Goal: Transaction & Acquisition: Book appointment/travel/reservation

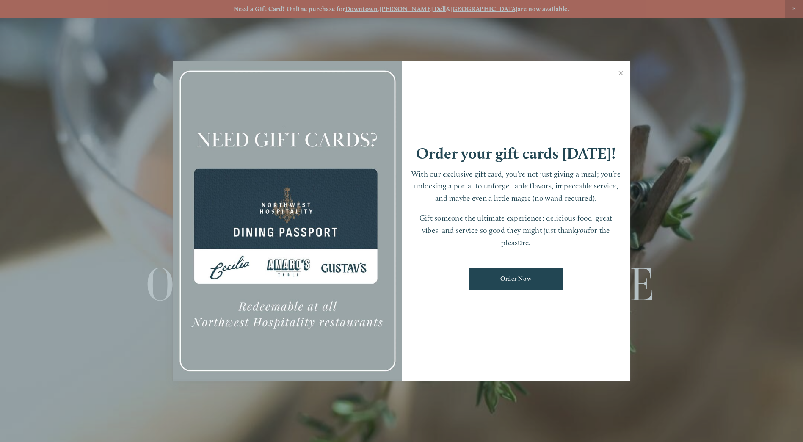
scroll to position [18, 0]
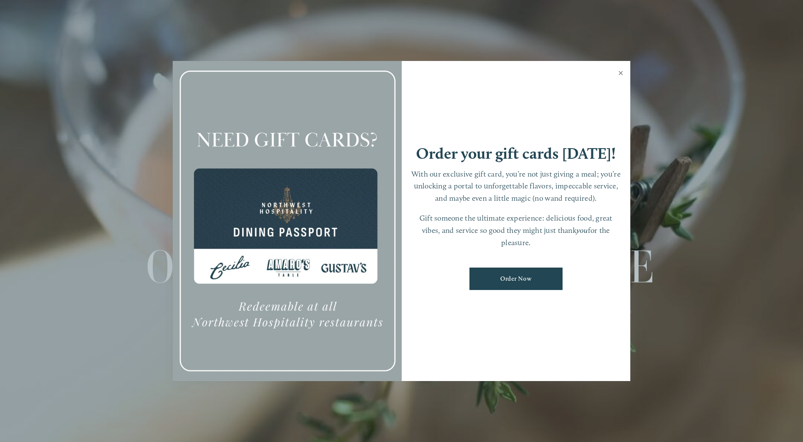
click at [621, 72] on link "Close" at bounding box center [620, 74] width 16 height 24
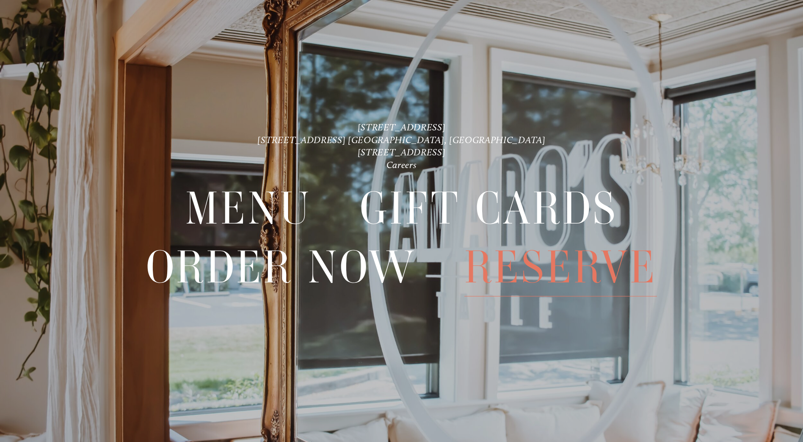
click at [584, 266] on span "Reserve" at bounding box center [560, 267] width 192 height 58
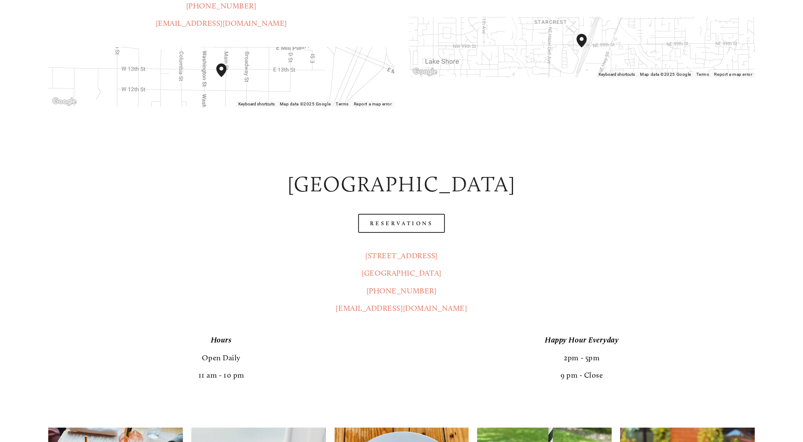
scroll to position [381, 0]
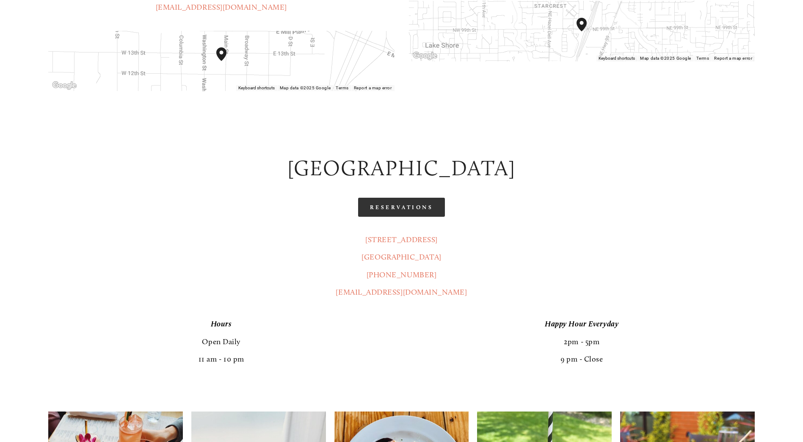
click at [381, 198] on link "Reservations" at bounding box center [401, 207] width 87 height 19
